Goal: Information Seeking & Learning: Learn about a topic

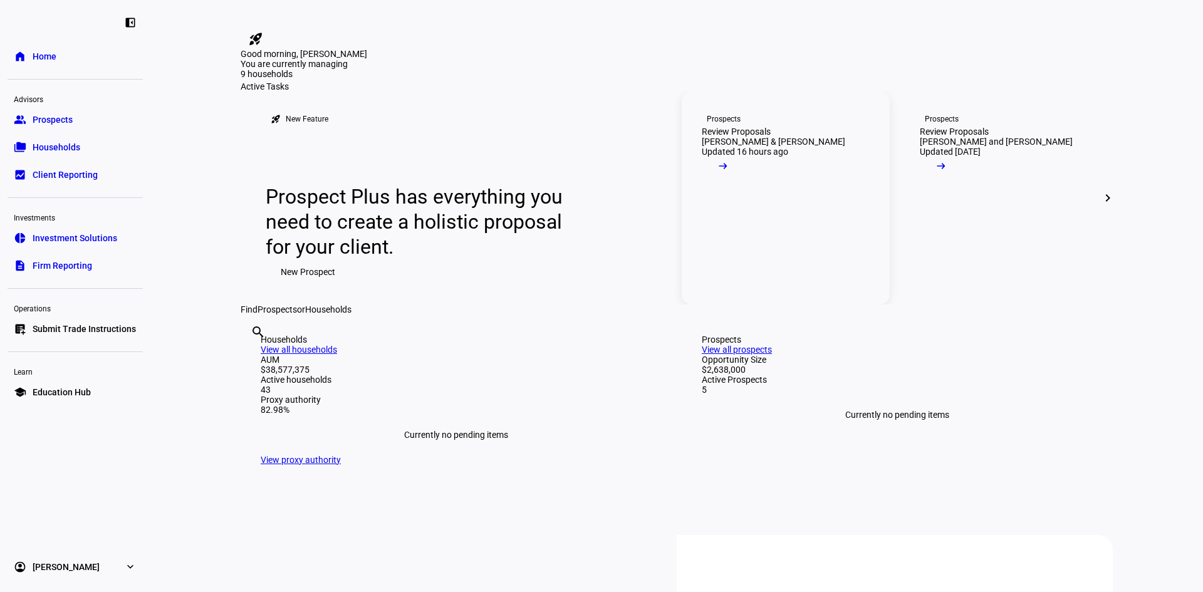
click at [807, 305] on link "Prospects Review Proposals [PERSON_NAME] & [PERSON_NAME] Updated 16 hours ago a…" at bounding box center [786, 197] width 208 height 213
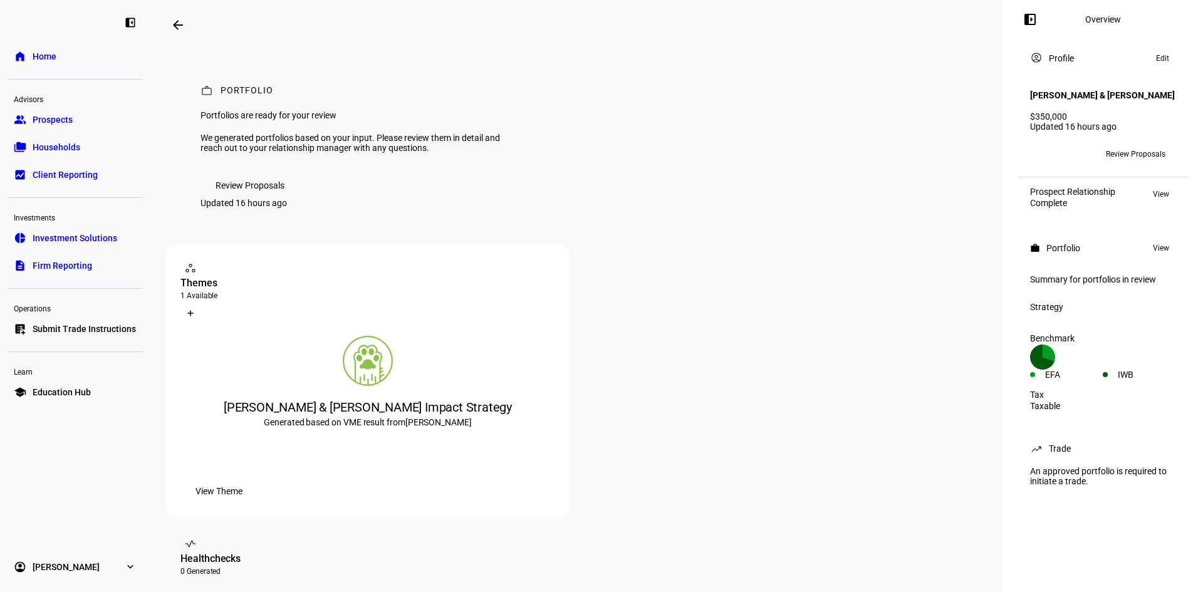
click at [292, 198] on span at bounding box center [250, 185] width 99 height 25
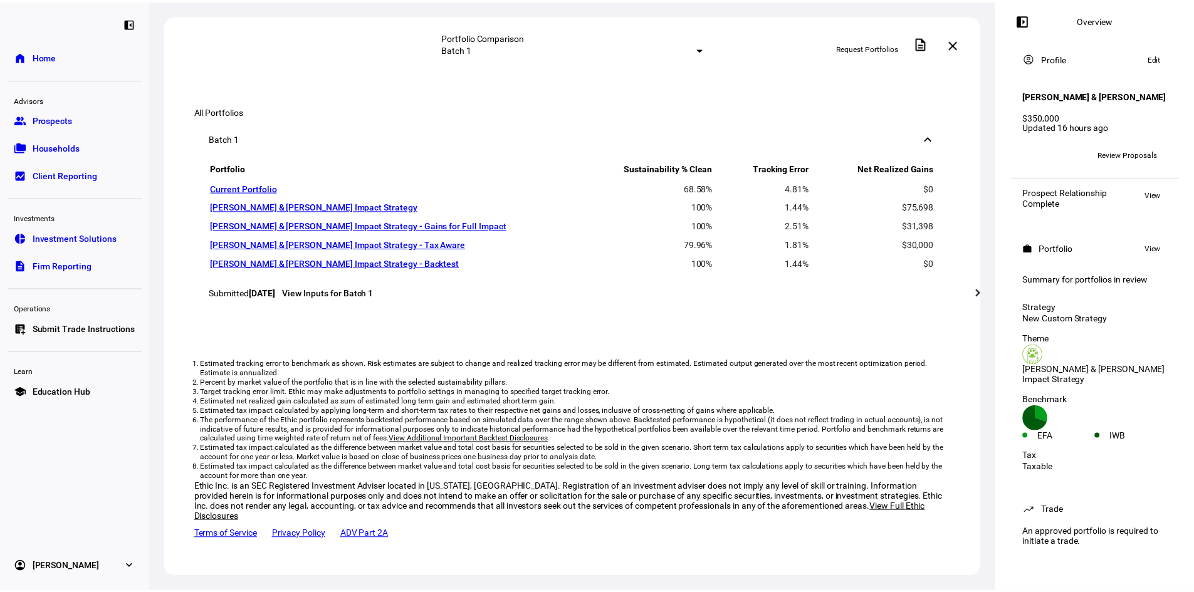
scroll to position [1128, 0]
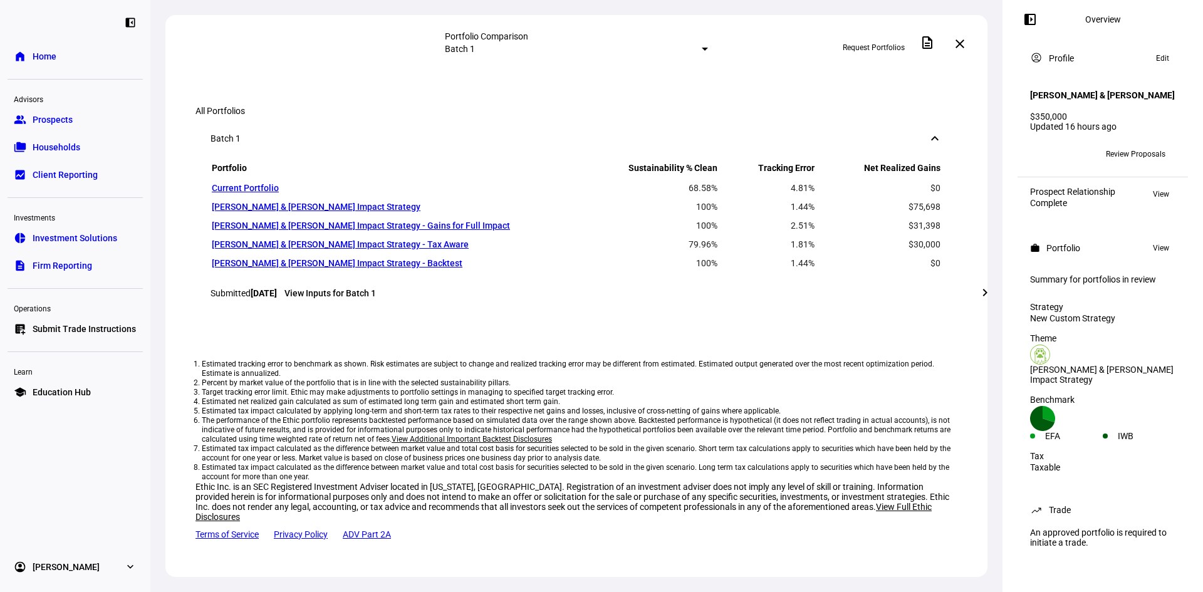
click at [334, 212] on link "[PERSON_NAME] & [PERSON_NAME] Impact Strategy" at bounding box center [316, 207] width 209 height 10
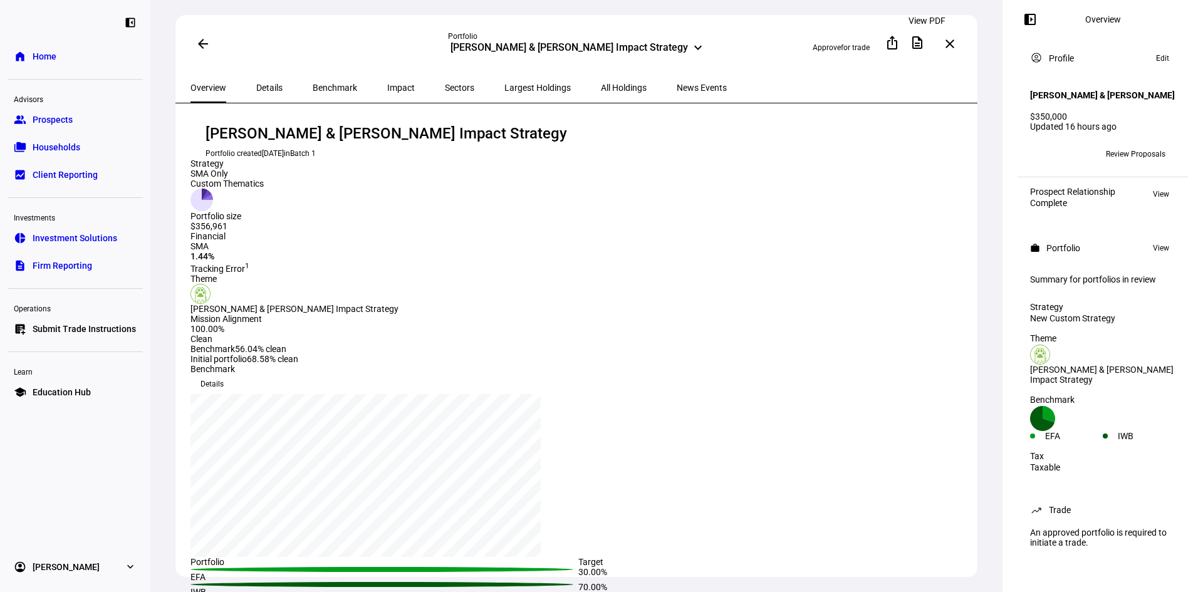
click at [925, 43] on mat-icon "description" at bounding box center [917, 42] width 15 height 15
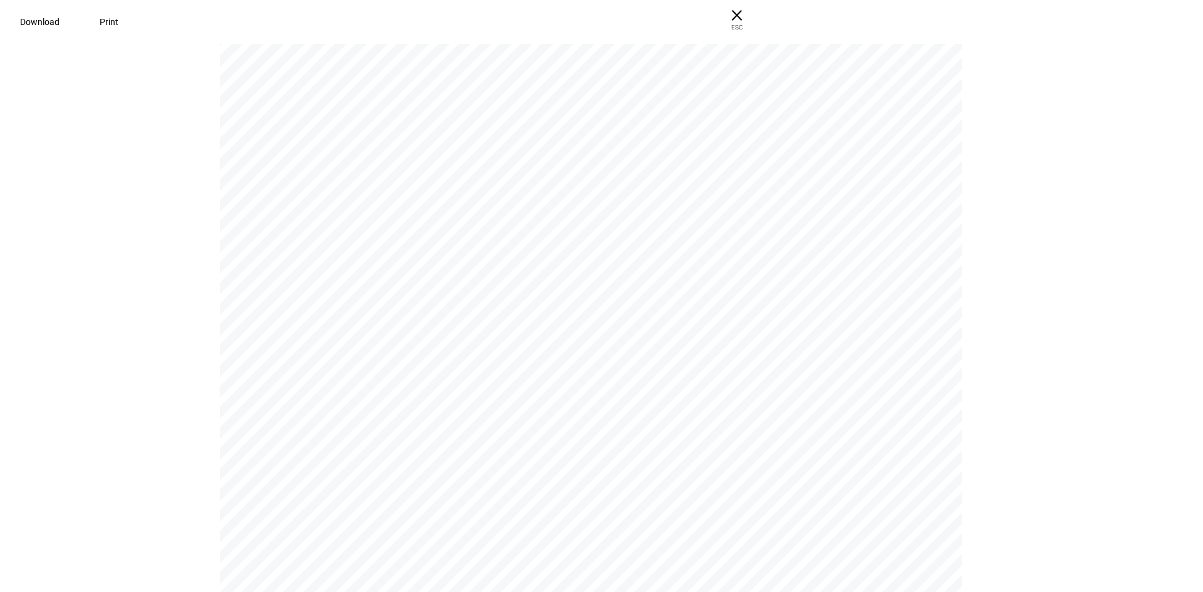
scroll to position [2319, 0]
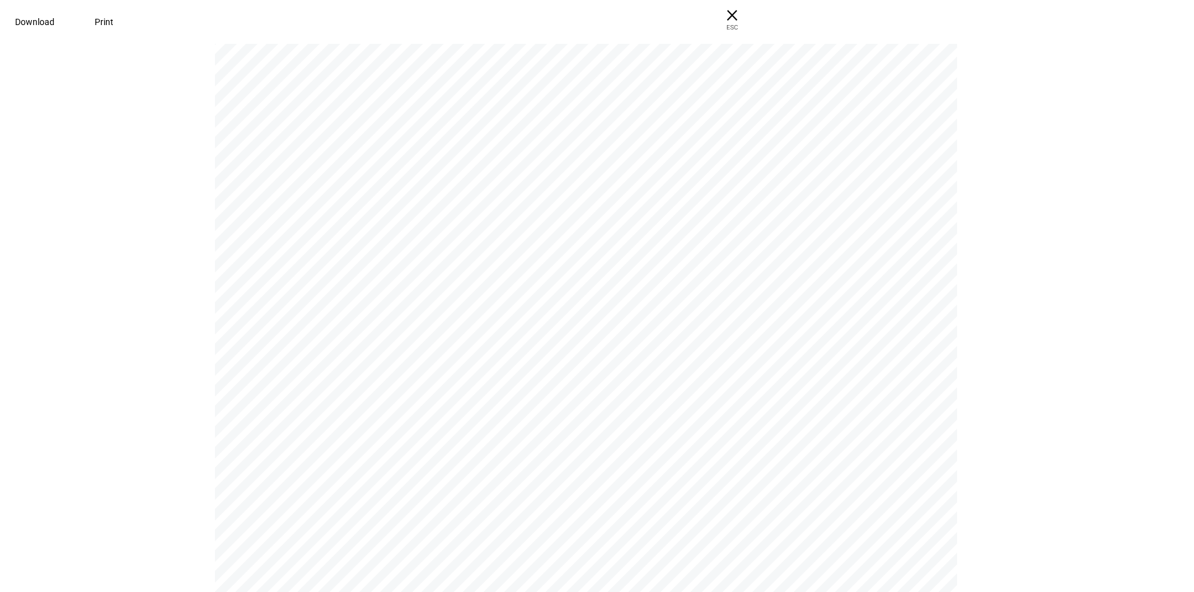
click at [55, 23] on span "Download" at bounding box center [34, 22] width 39 height 10
click at [752, 21] on span "ESC" at bounding box center [732, 23] width 40 height 18
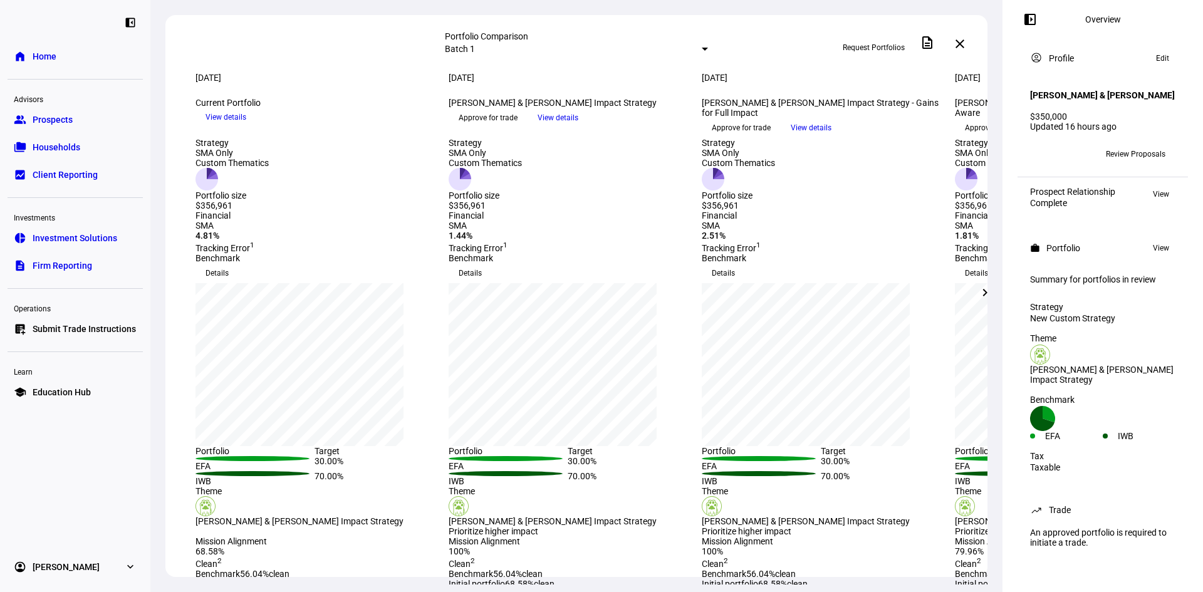
click at [578, 127] on span "View details" at bounding box center [558, 117] width 41 height 19
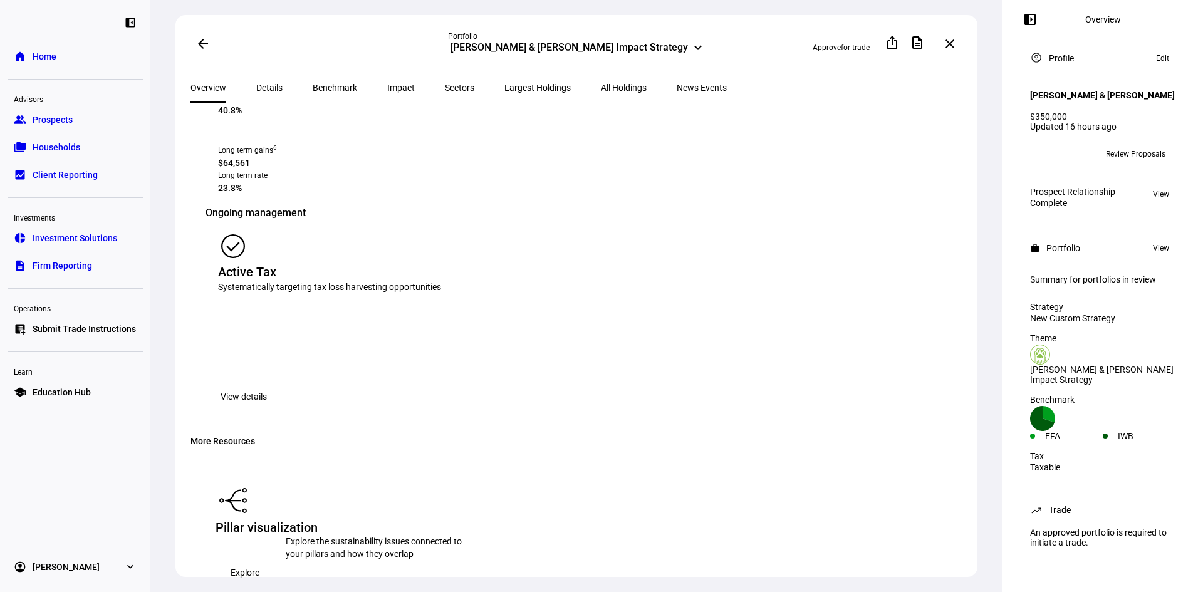
scroll to position [1848, 0]
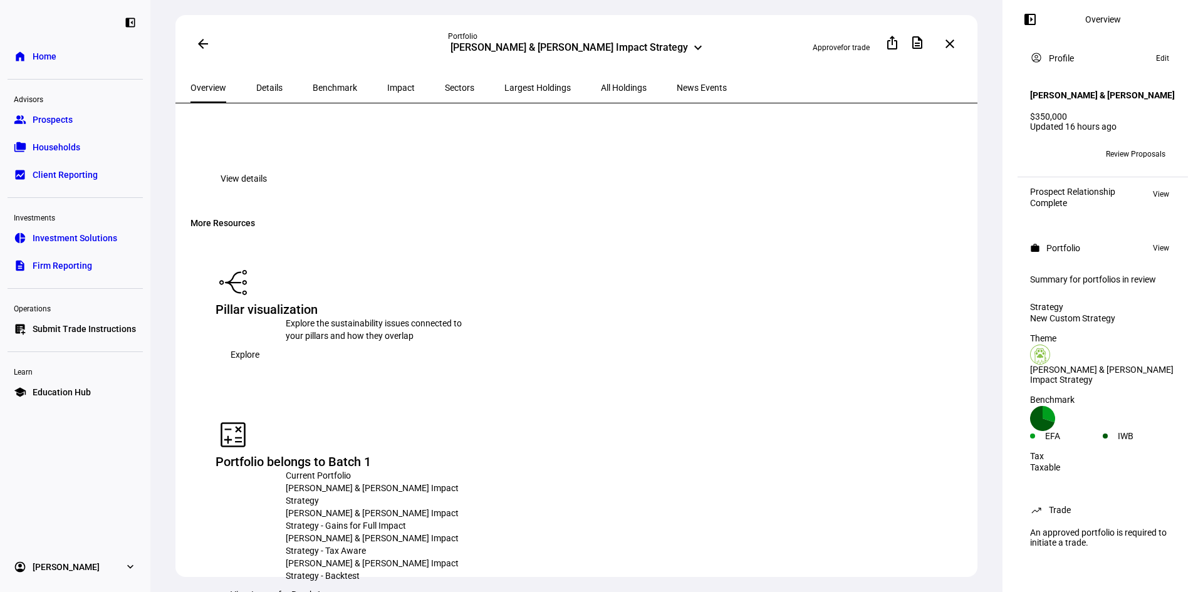
click at [259, 342] on span "Explore" at bounding box center [245, 354] width 29 height 25
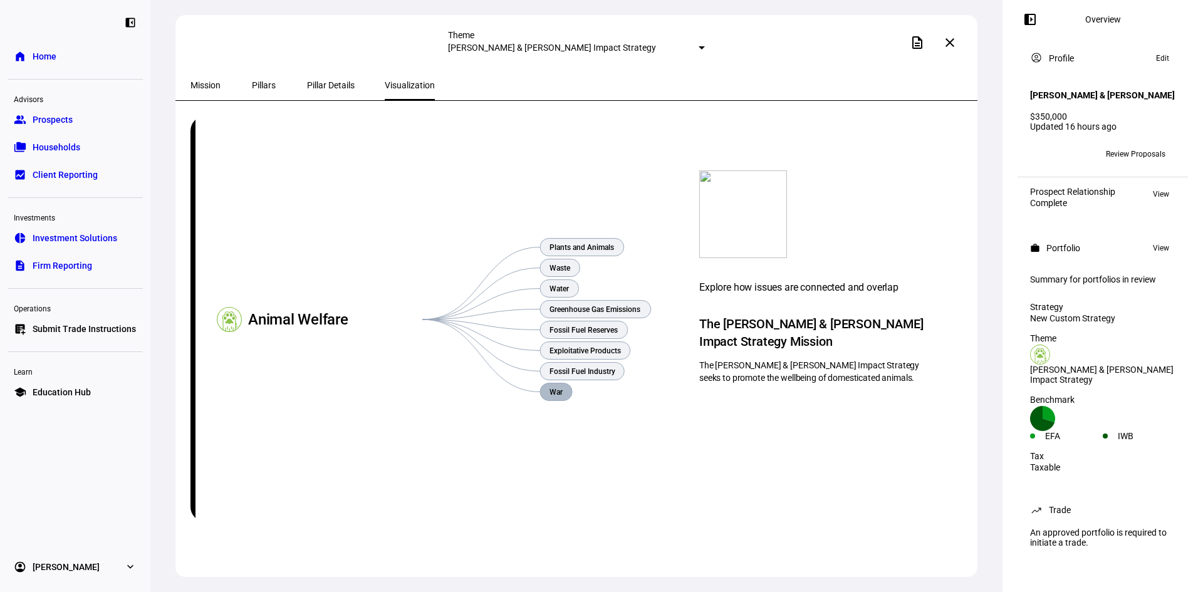
click at [550, 394] on rect at bounding box center [556, 393] width 32 height 18
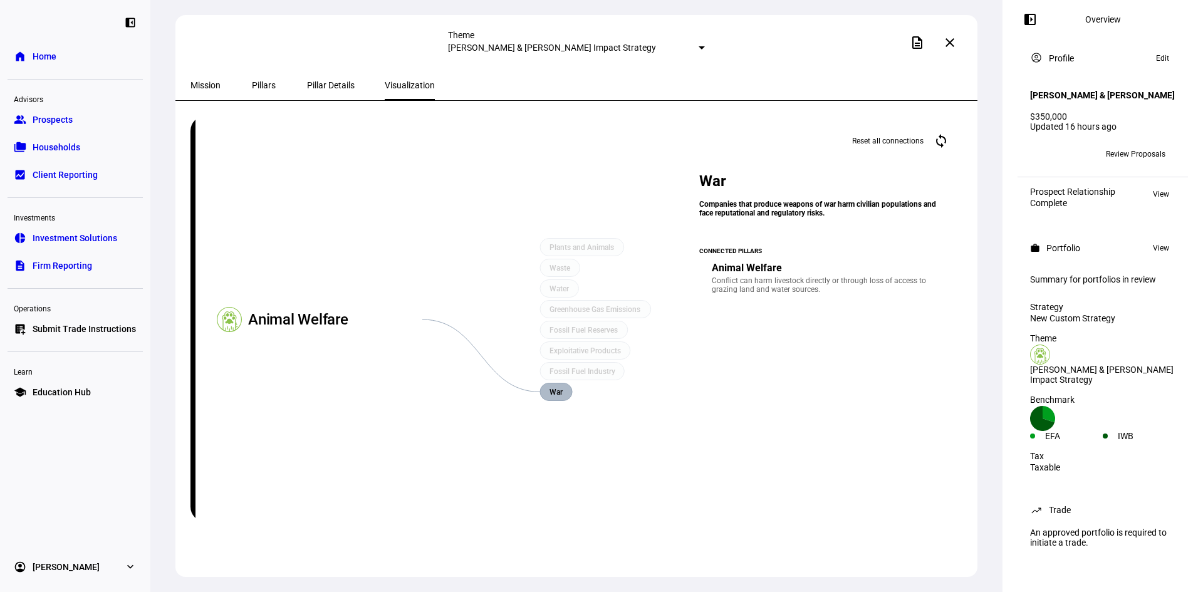
click at [1131, 147] on span "Review Proposals" at bounding box center [1136, 154] width 60 height 20
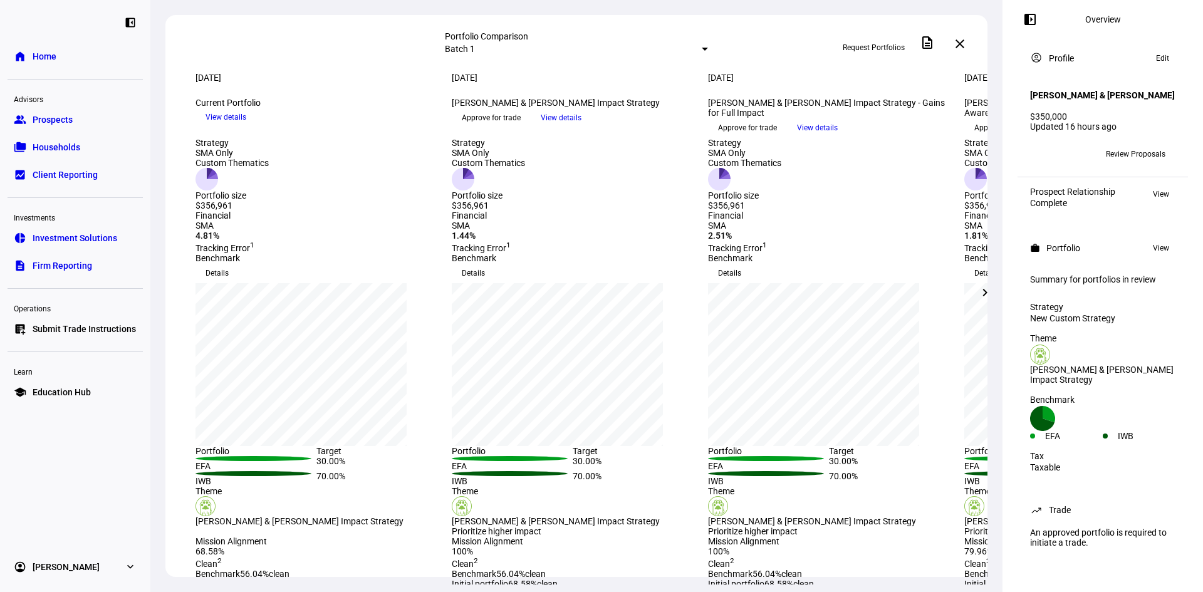
click at [886, 48] on span "Request Portfolios" at bounding box center [874, 48] width 62 height 20
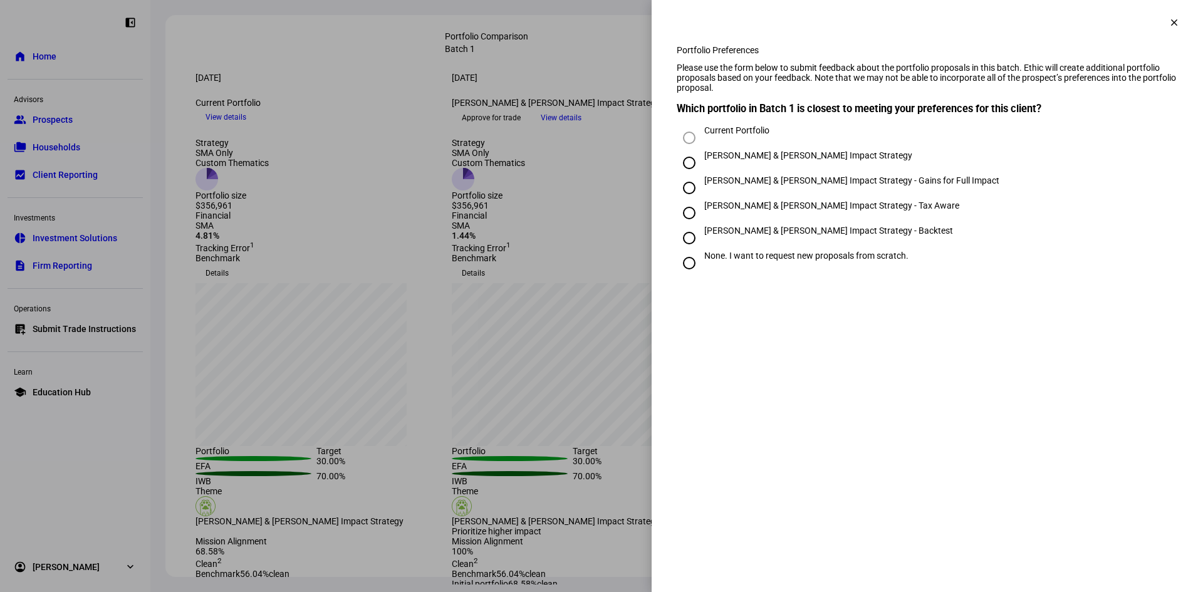
click at [583, 88] on div at bounding box center [601, 296] width 1203 height 592
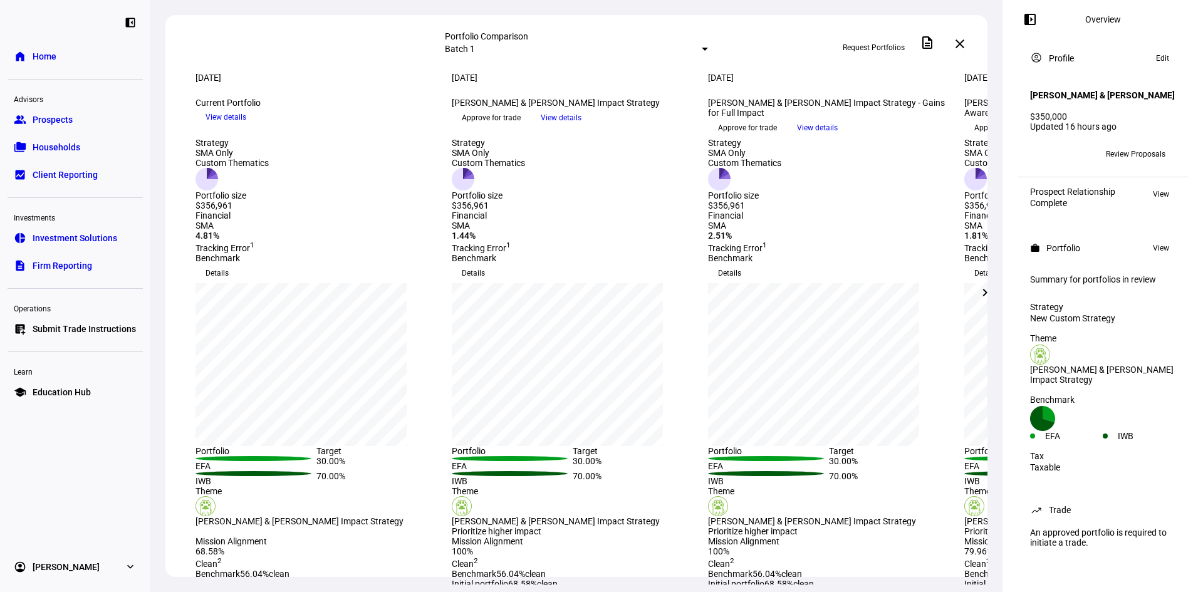
drag, startPoint x: 927, startPoint y: 105, endPoint x: 756, endPoint y: 108, distance: 171.1
click at [755, 98] on div "[DATE] more_vert" at bounding box center [828, 85] width 241 height 25
click at [986, 297] on mat-icon "chevron_right" at bounding box center [985, 292] width 15 height 15
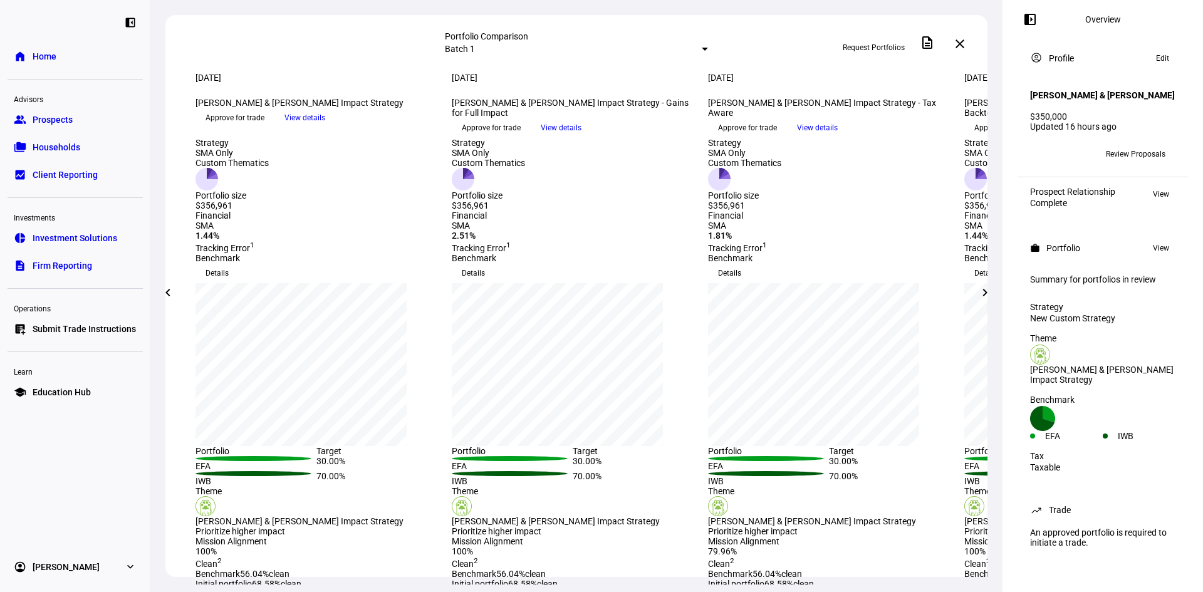
click at [986, 297] on mat-icon "chevron_right" at bounding box center [985, 292] width 15 height 15
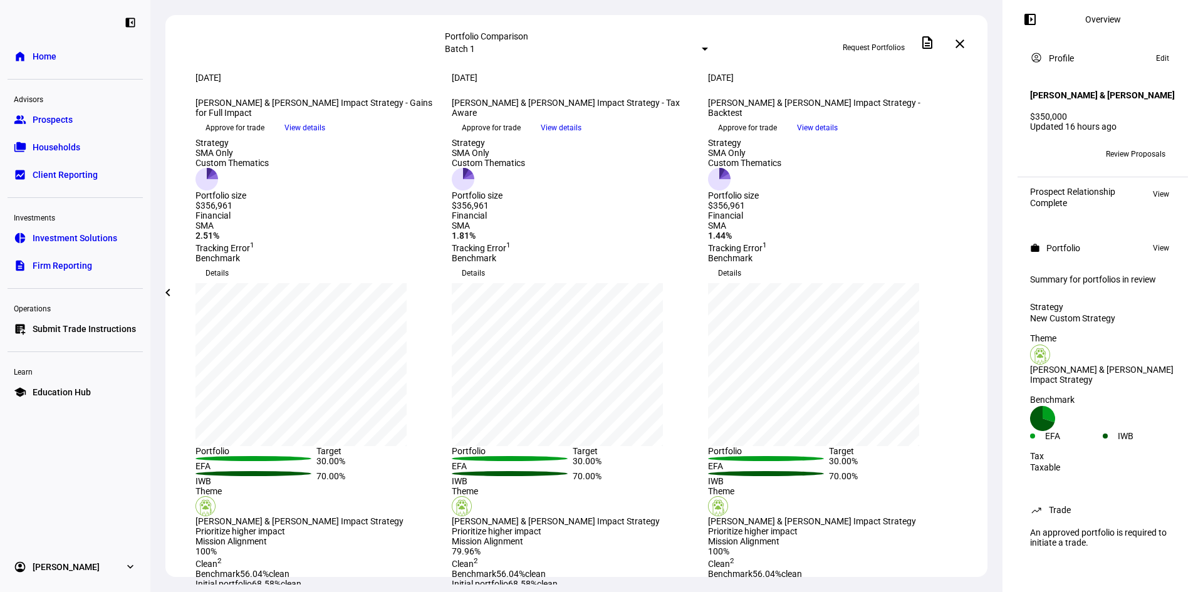
click at [1122, 145] on span "Review Proposals" at bounding box center [1136, 154] width 60 height 20
click at [1122, 144] on span "Review Proposals" at bounding box center [1136, 154] width 60 height 20
